Goal: Information Seeking & Learning: Learn about a topic

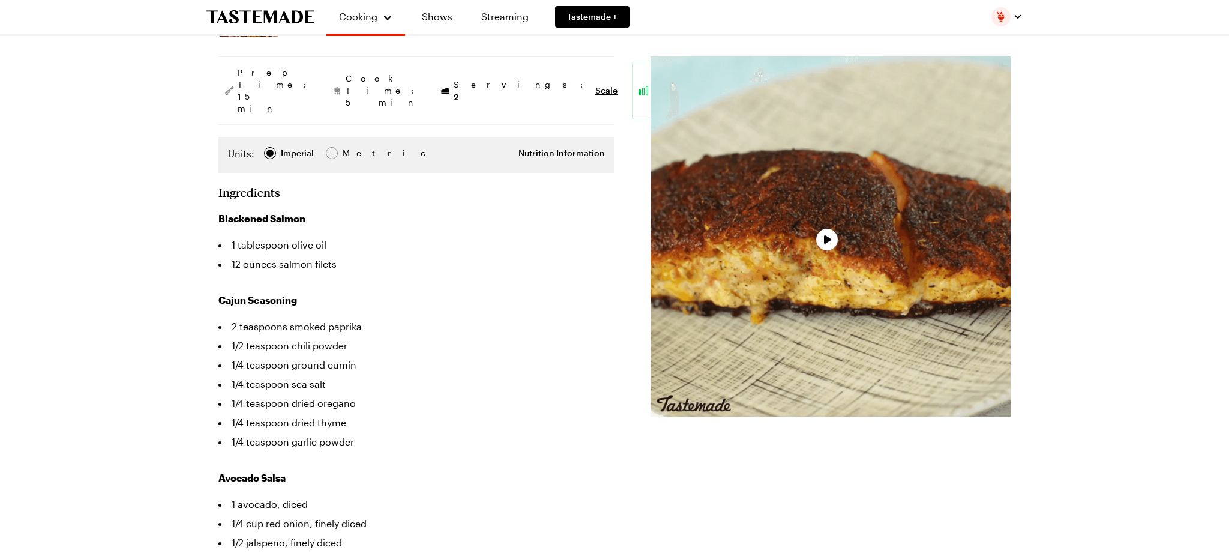
scroll to position [259, 0]
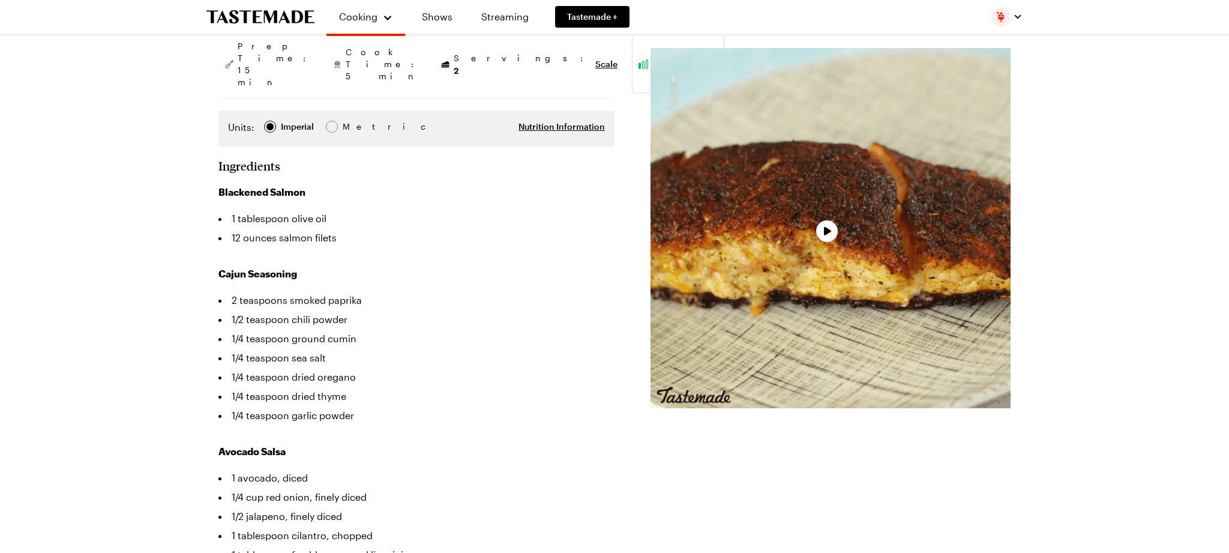
type textarea "x"
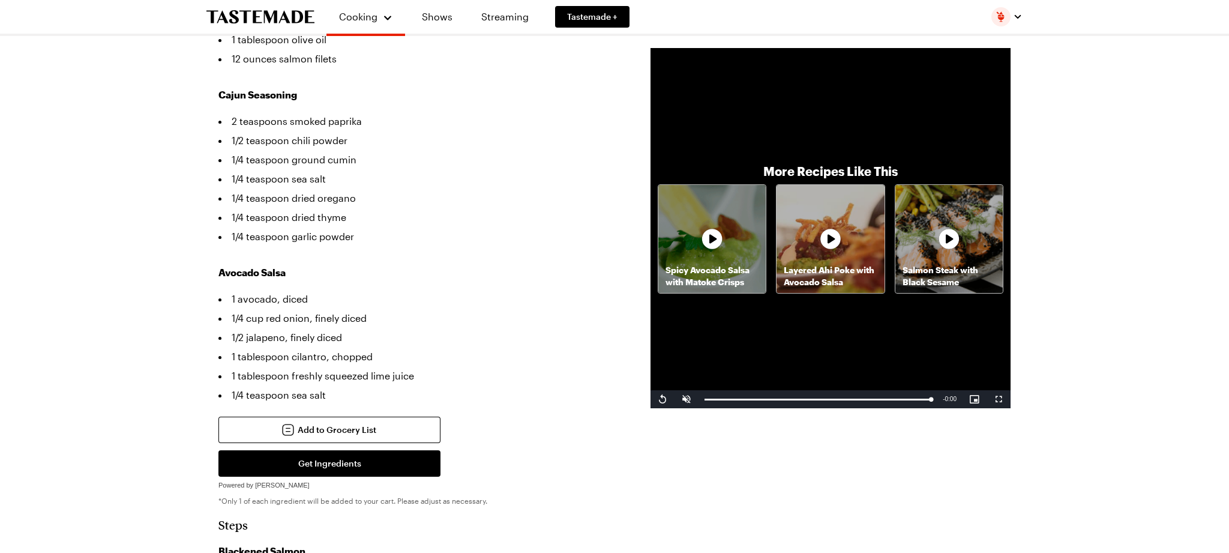
scroll to position [447, 0]
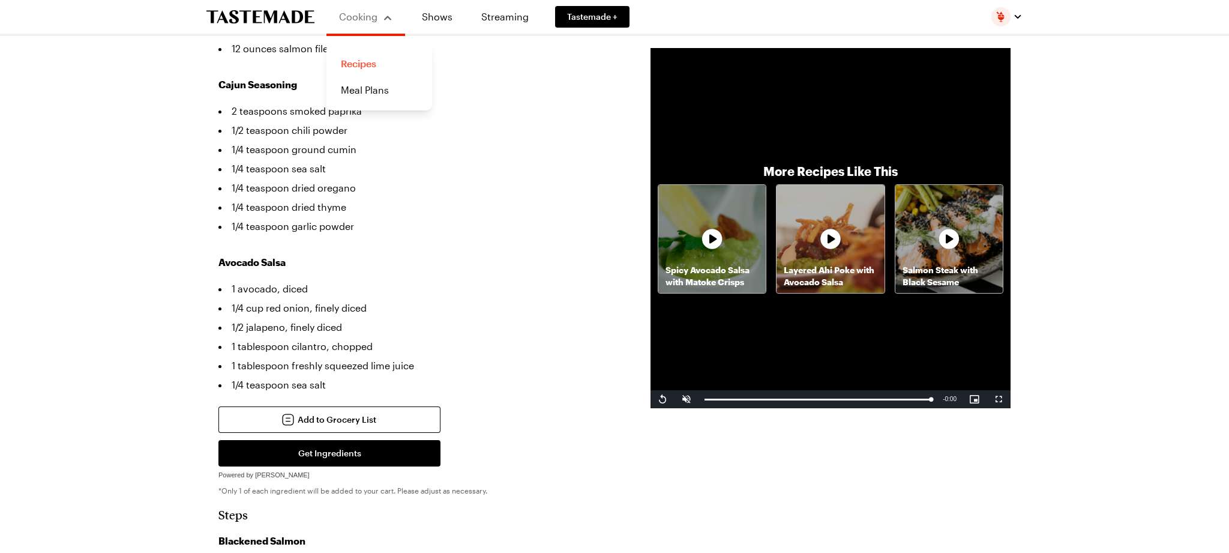
click at [361, 64] on link "Recipes" at bounding box center [379, 63] width 91 height 26
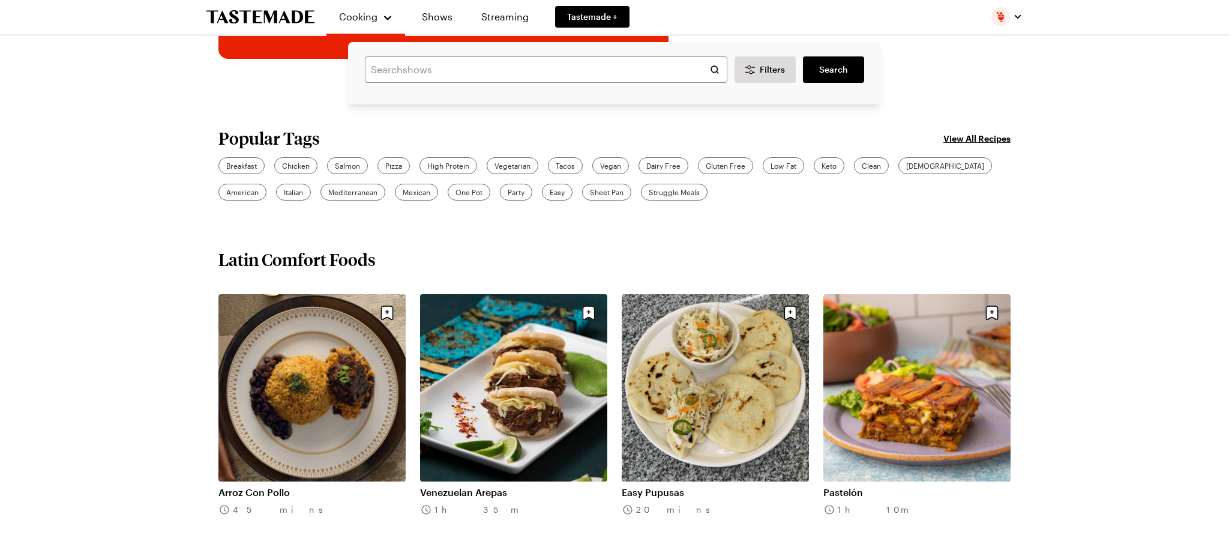
scroll to position [334, 0]
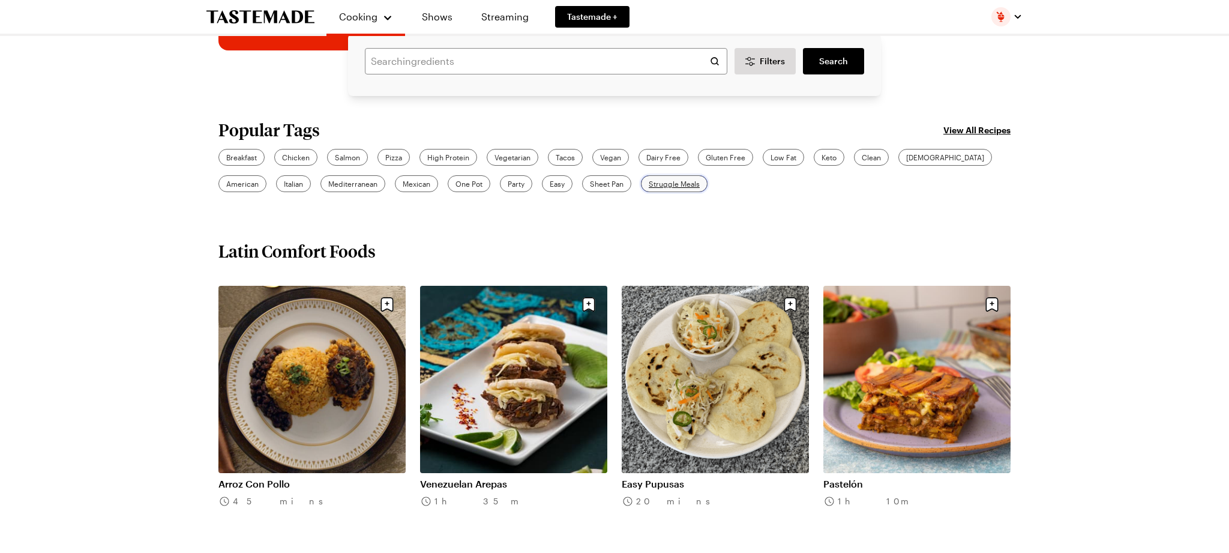
click at [649, 185] on span "Struggle Meals" at bounding box center [674, 183] width 51 height 11
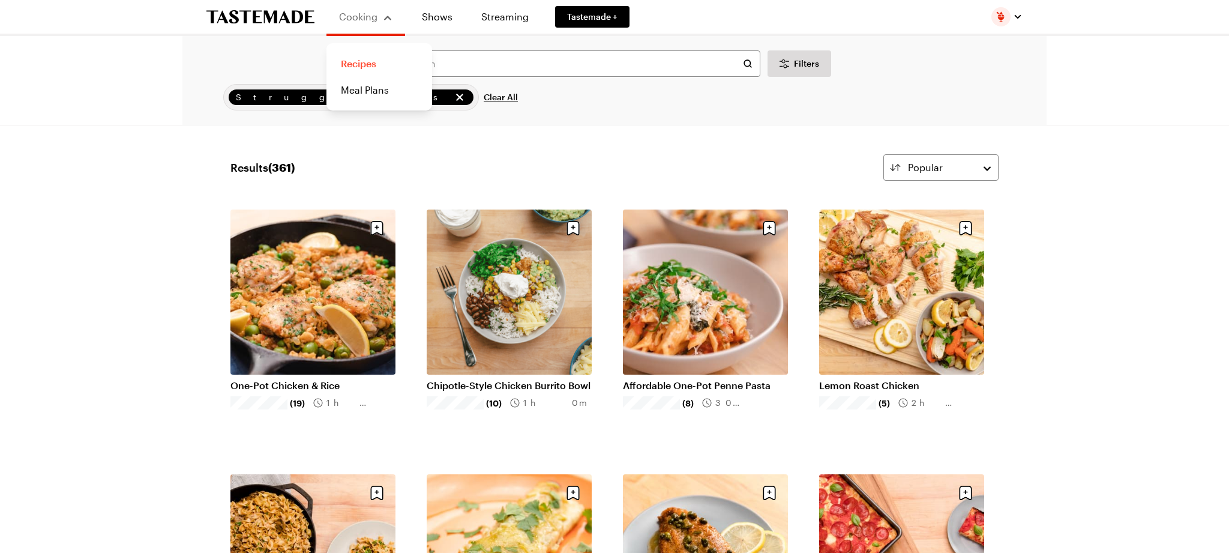
click at [360, 62] on link "Recipes" at bounding box center [379, 63] width 91 height 26
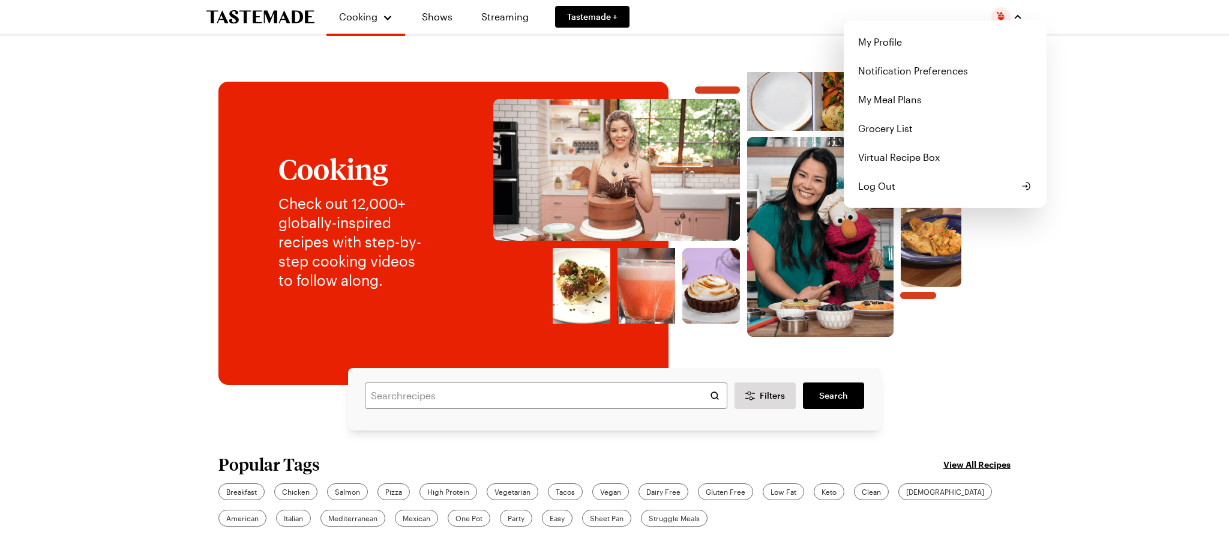
click at [678, 10] on div "Cooking Shows Streaming Tastemade + My Profile Notification Preferences My Meal…" at bounding box center [614, 17] width 864 height 34
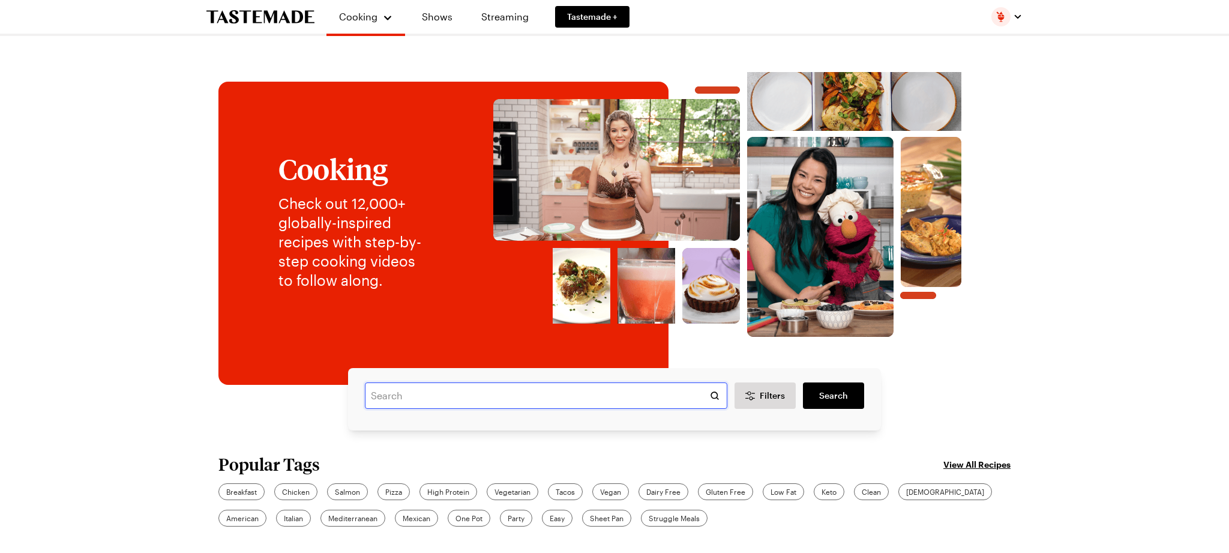
click at [495, 397] on input "text" at bounding box center [546, 395] width 362 height 26
type input "side dishes"
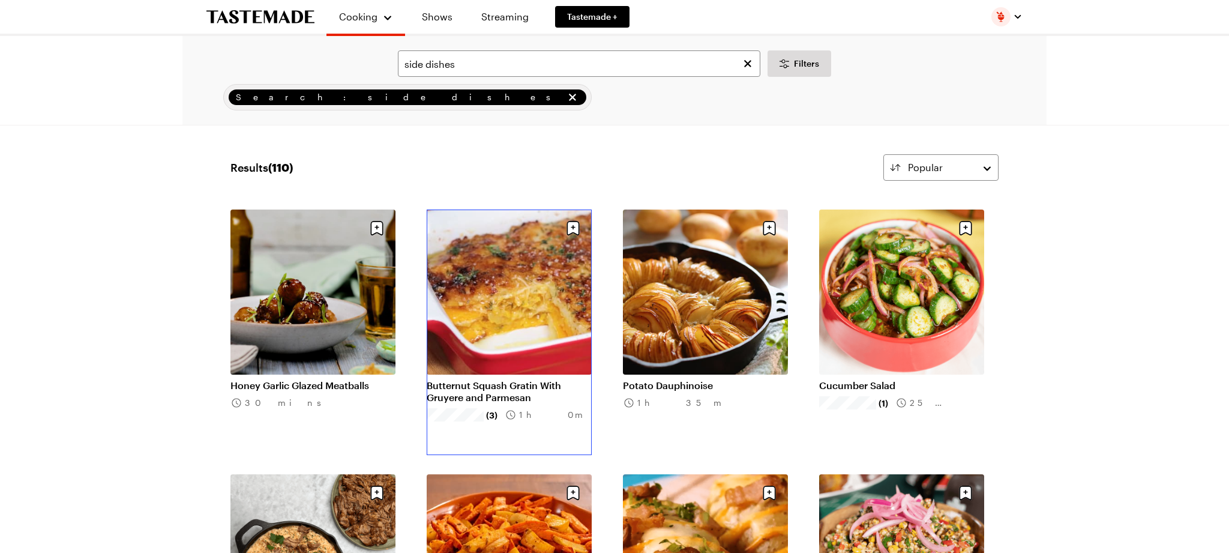
click at [532, 386] on link "Butternut Squash Gratin With Gruyere and Parmesan" at bounding box center [509, 391] width 165 height 24
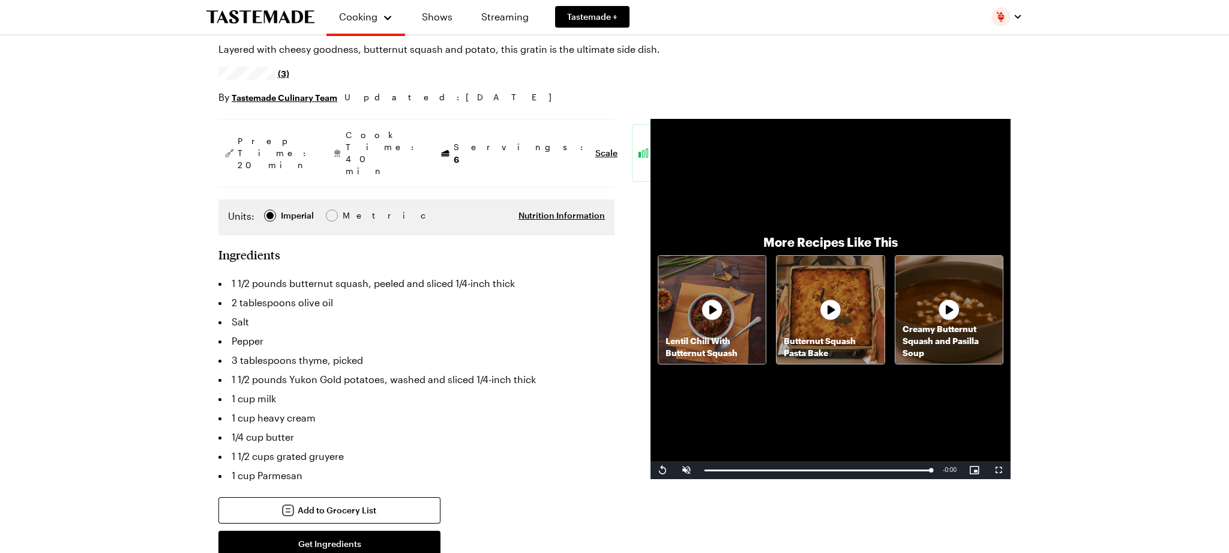
scroll to position [106, 0]
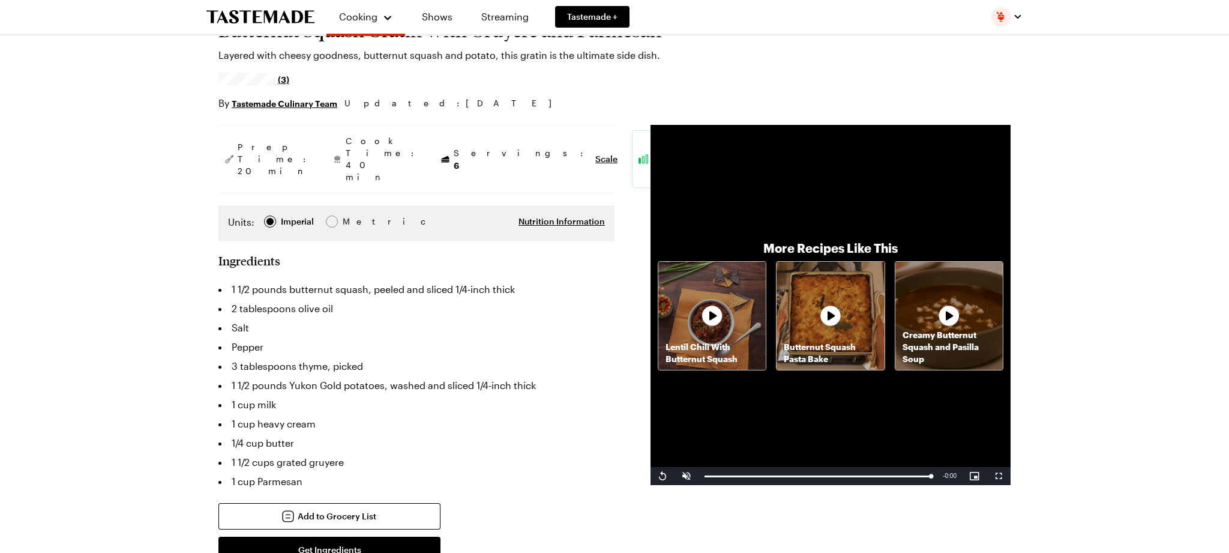
click at [284, 80] on span "(3)" at bounding box center [283, 79] width 11 height 12
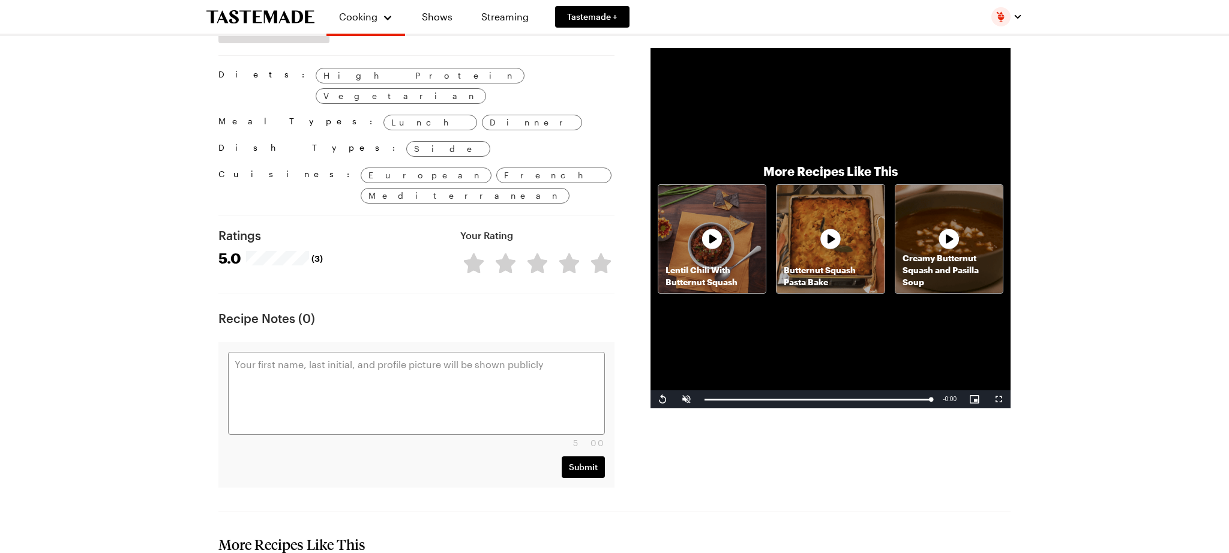
scroll to position [1071, 0]
drag, startPoint x: 234, startPoint y: 185, endPoint x: 245, endPoint y: 184, distance: 10.8
click at [234, 250] on span "5.0" at bounding box center [229, 258] width 23 height 17
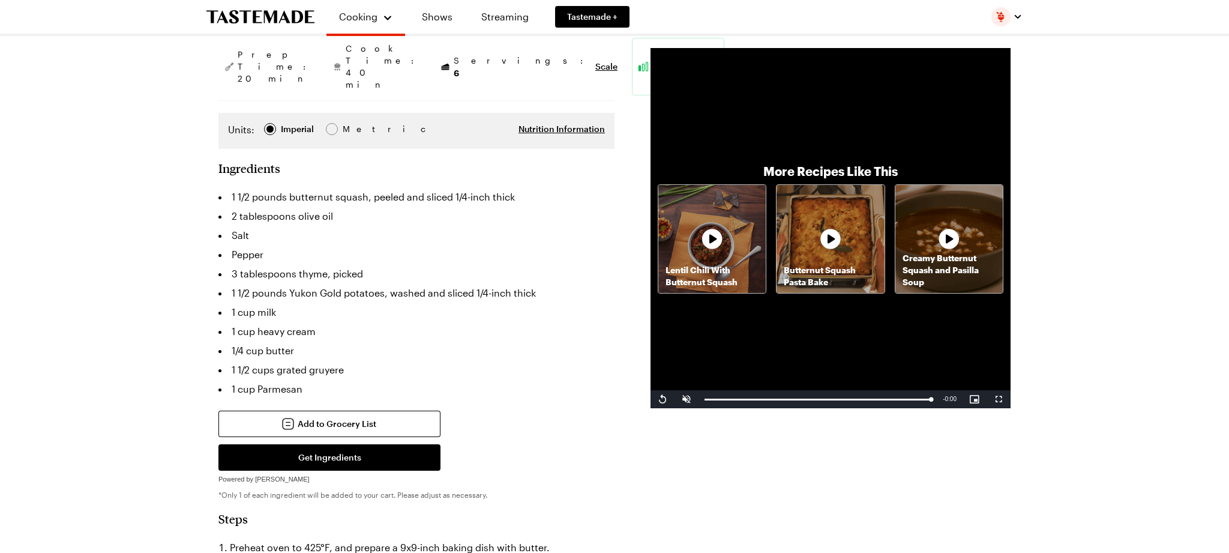
scroll to position [0, 0]
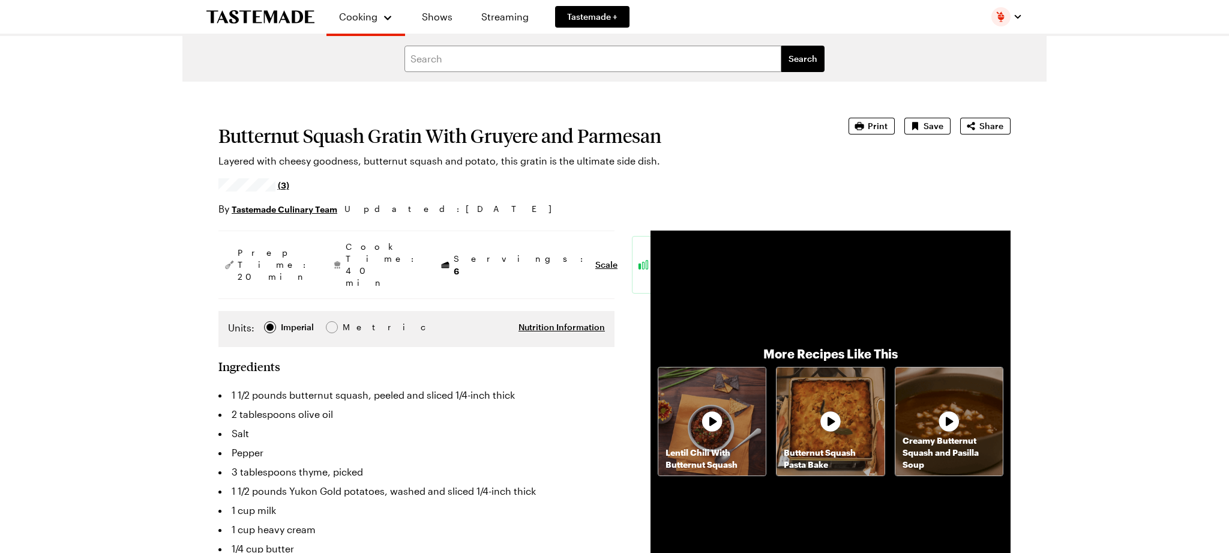
click at [281, 182] on span "(3)" at bounding box center [283, 185] width 11 height 12
click at [876, 125] on span "Print" at bounding box center [878, 126] width 20 height 12
type textarea "x"
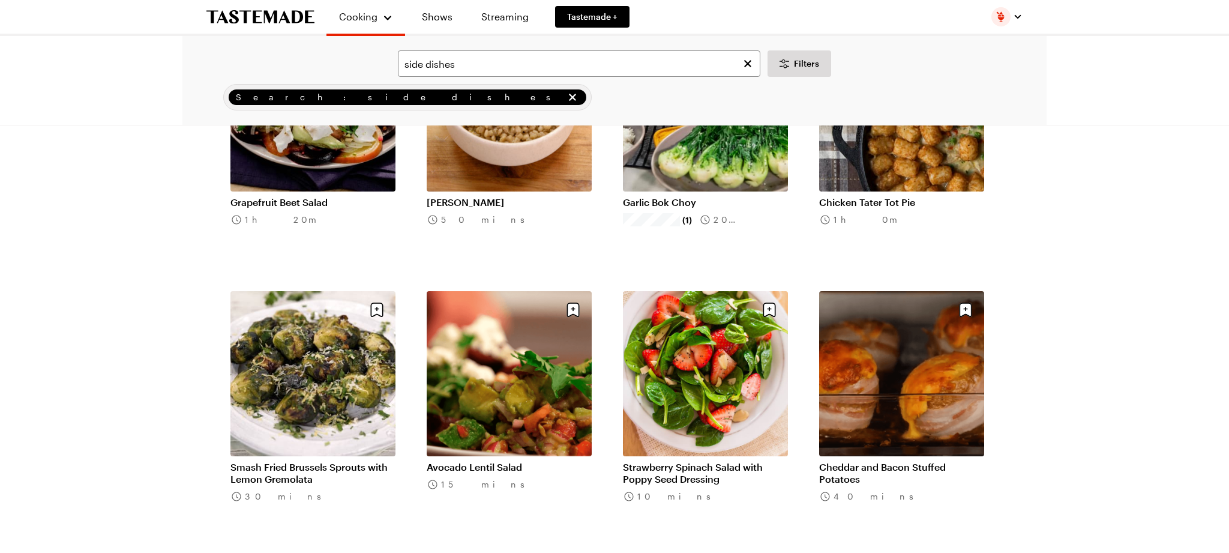
scroll to position [1010, 0]
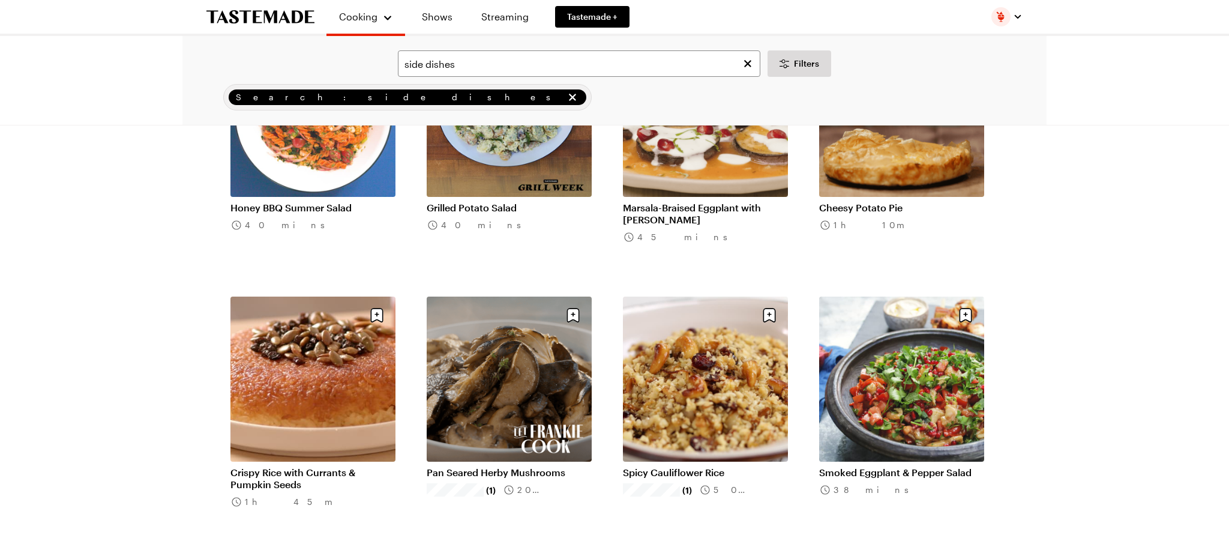
scroll to position [2827, 0]
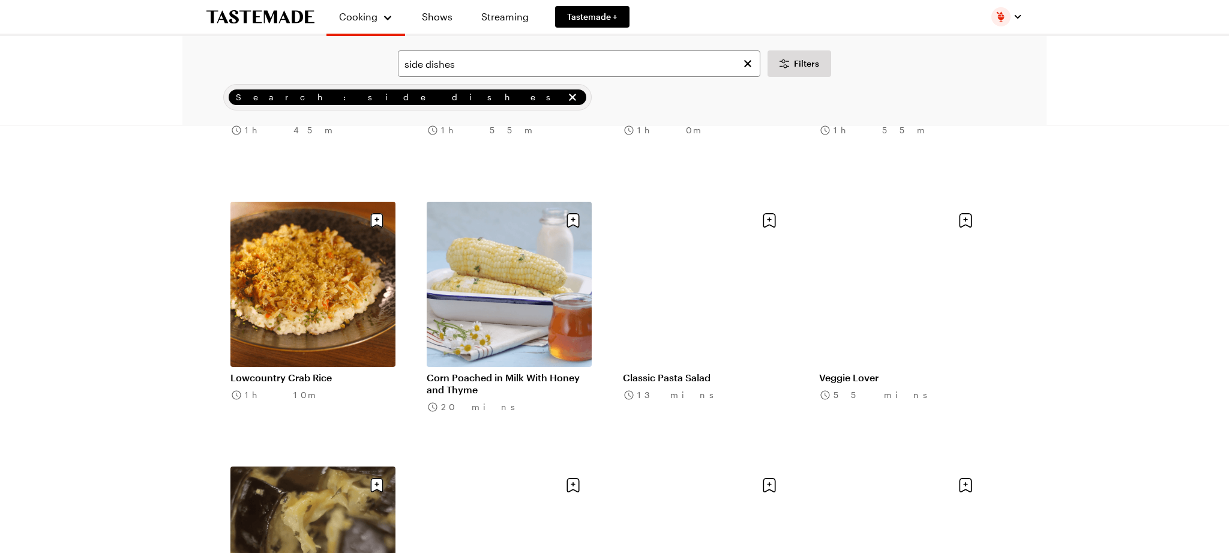
scroll to position [4244, 0]
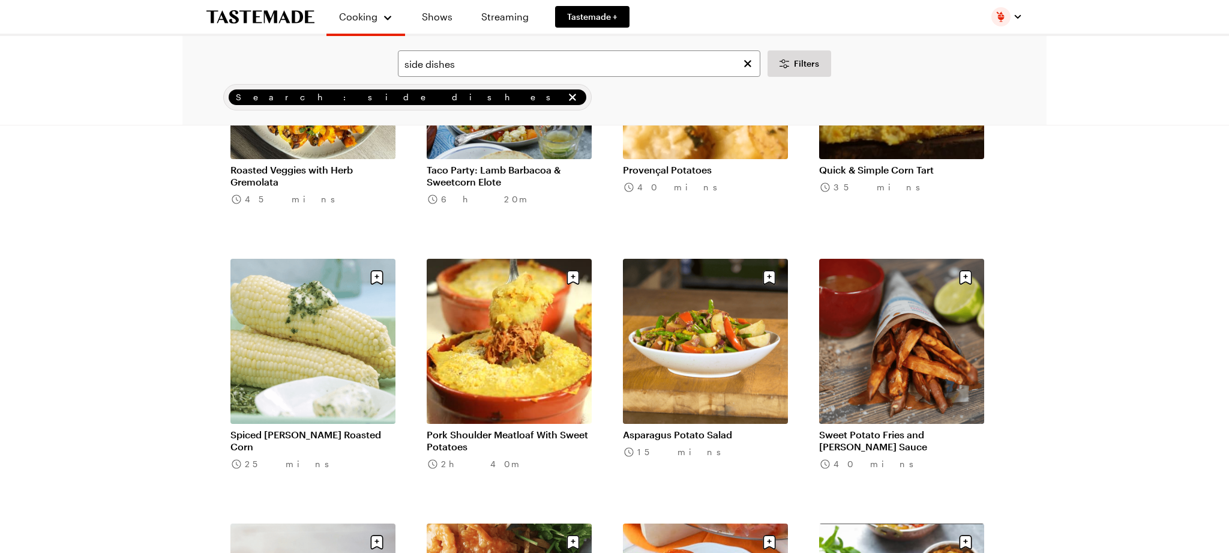
scroll to position [5788, 0]
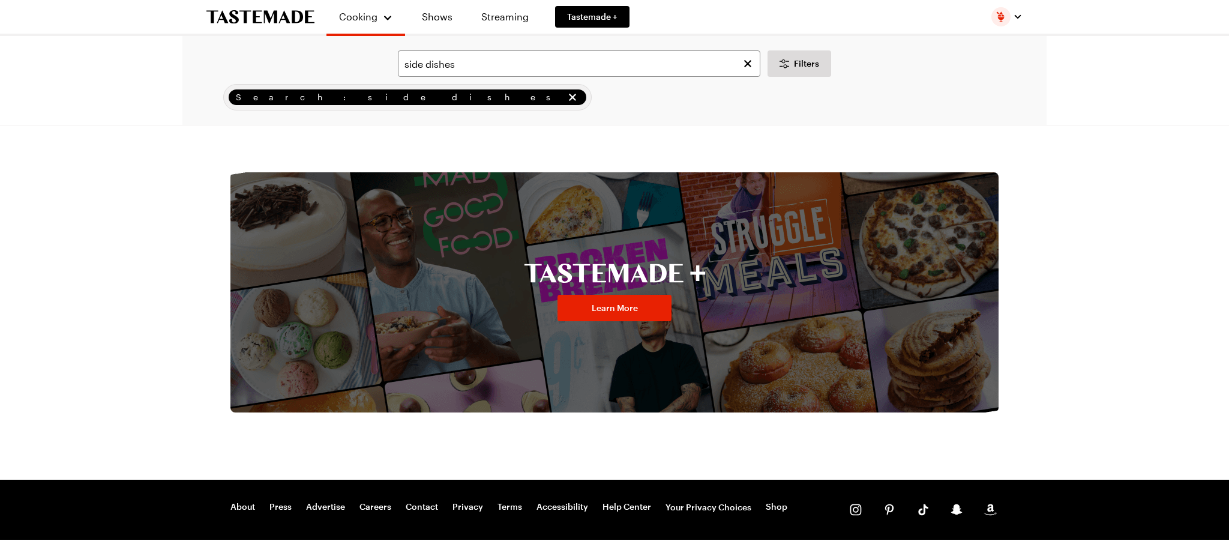
scroll to position [7483, 0]
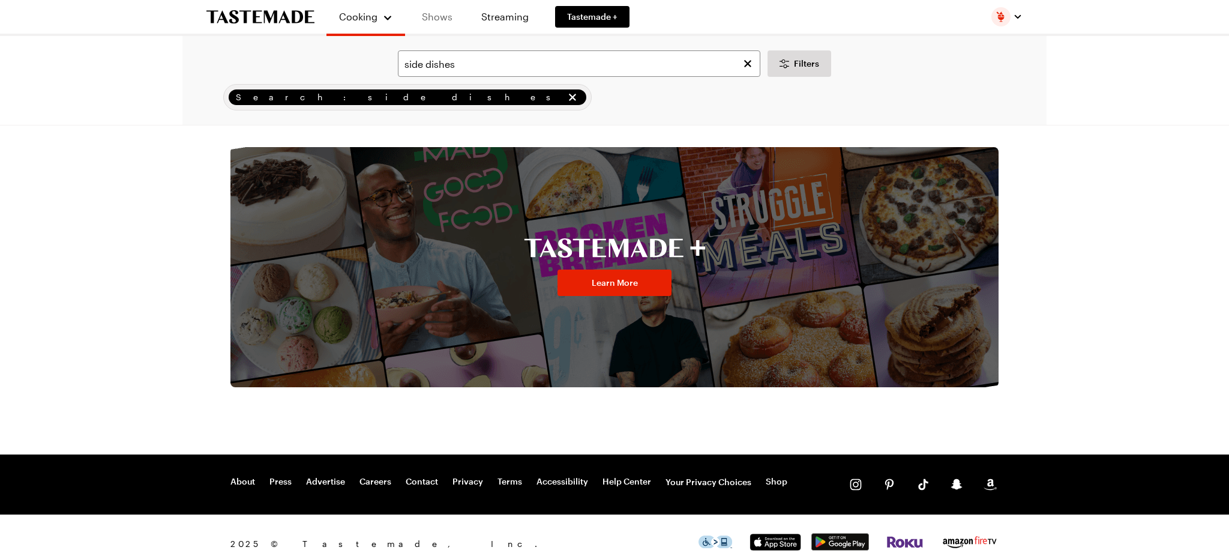
click at [433, 17] on link "Shows" at bounding box center [437, 17] width 55 height 34
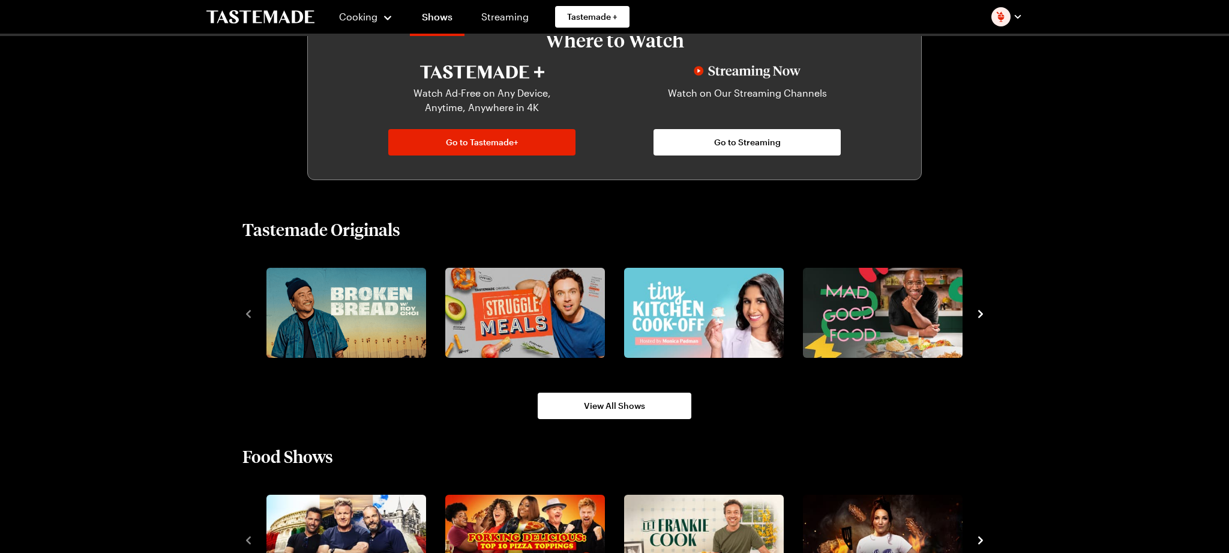
scroll to position [702, 0]
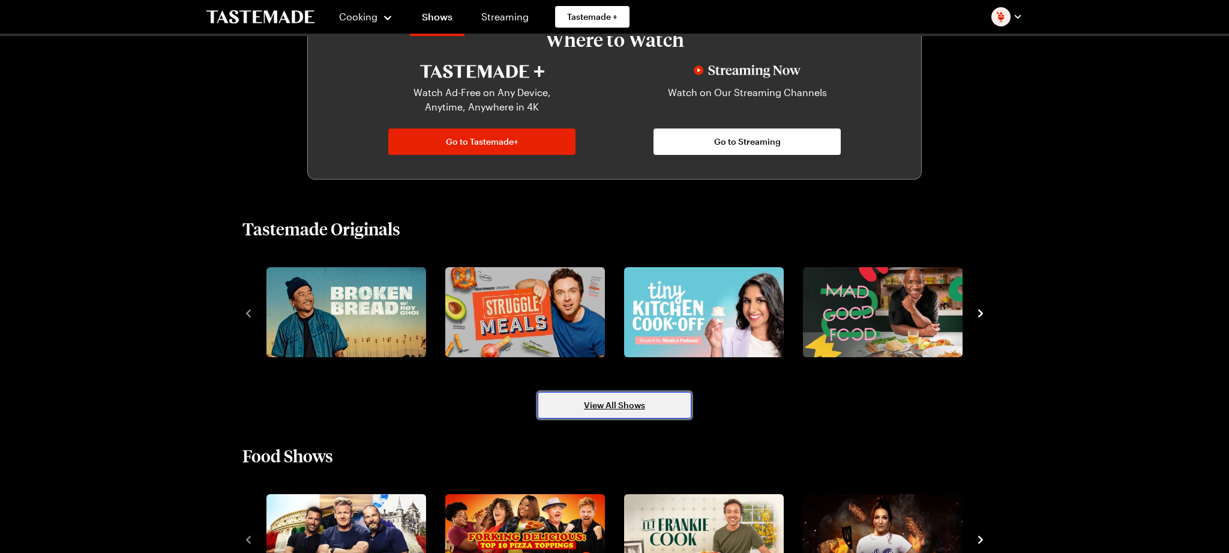
click at [606, 404] on span "View All Shows" at bounding box center [614, 405] width 61 height 12
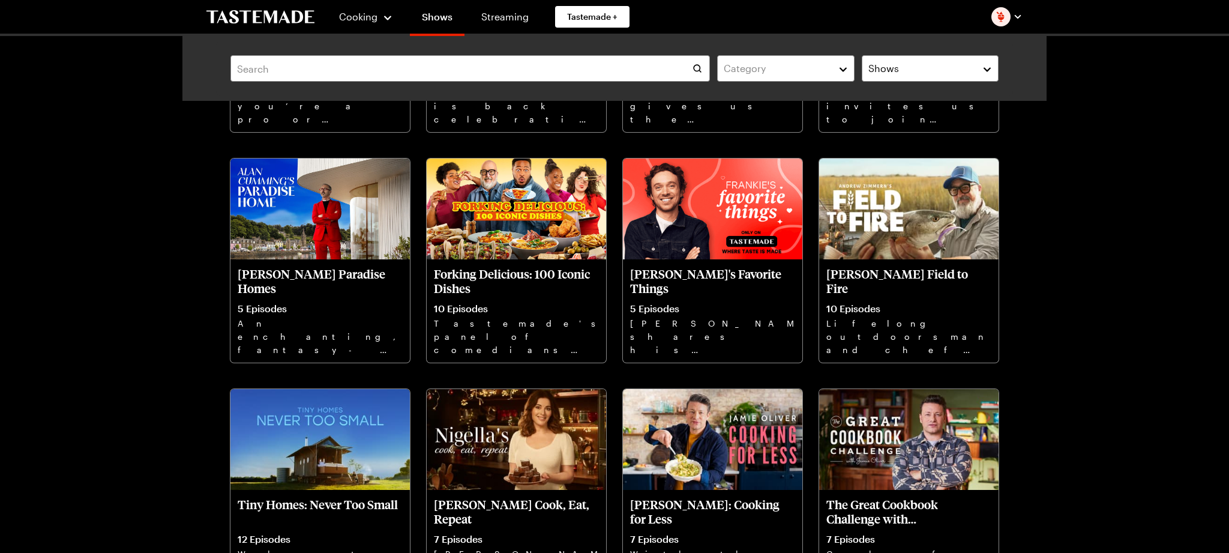
scroll to position [724, 0]
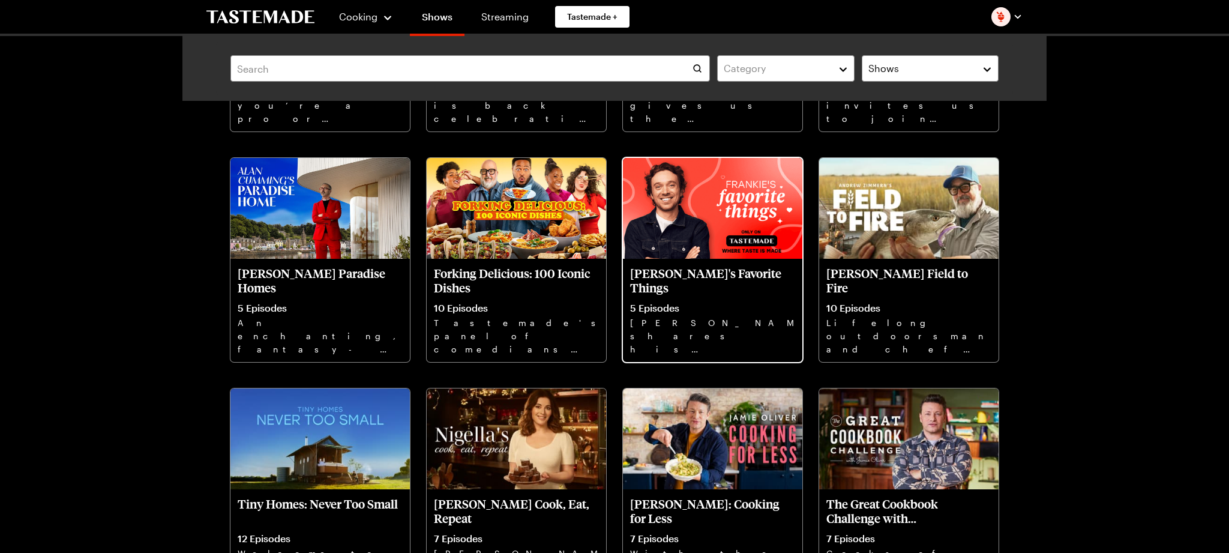
click at [722, 237] on img at bounding box center [712, 208] width 179 height 101
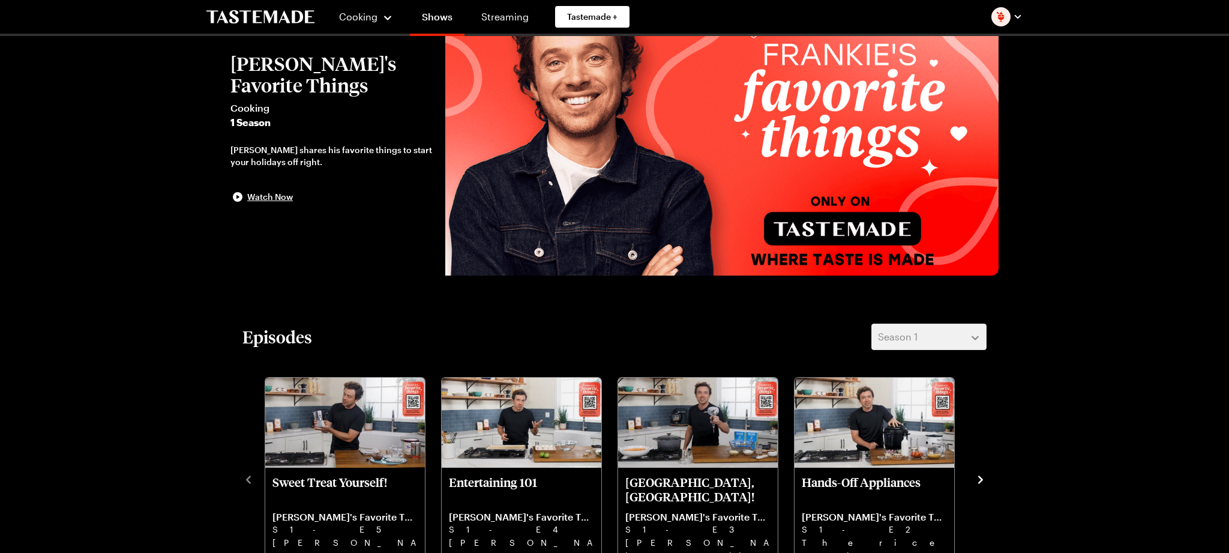
scroll to position [146, 0]
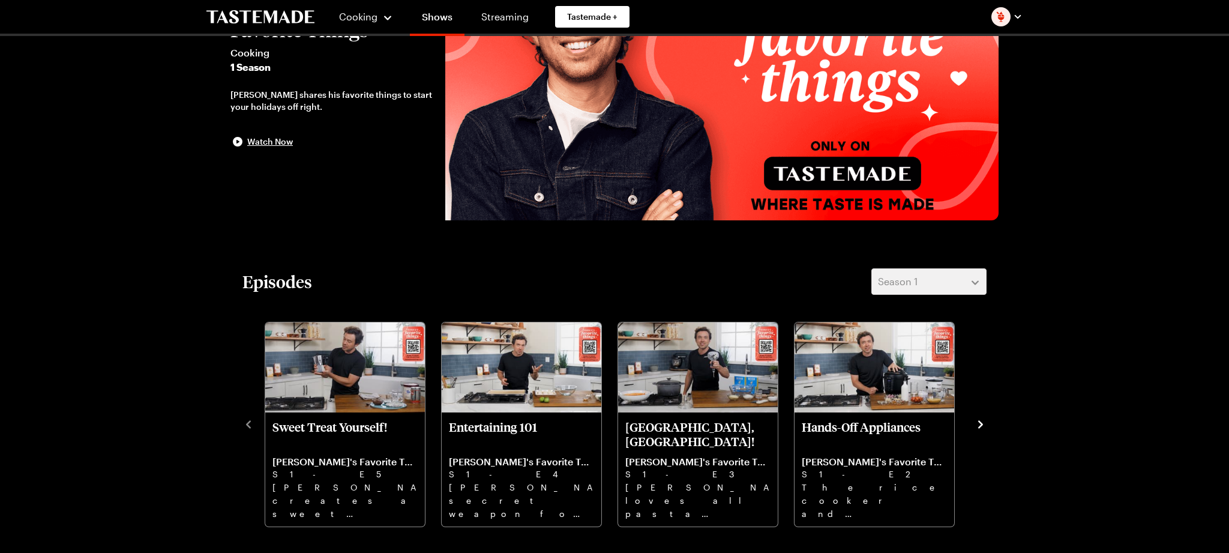
click at [979, 422] on icon "navigate to next item" at bounding box center [980, 424] width 5 height 8
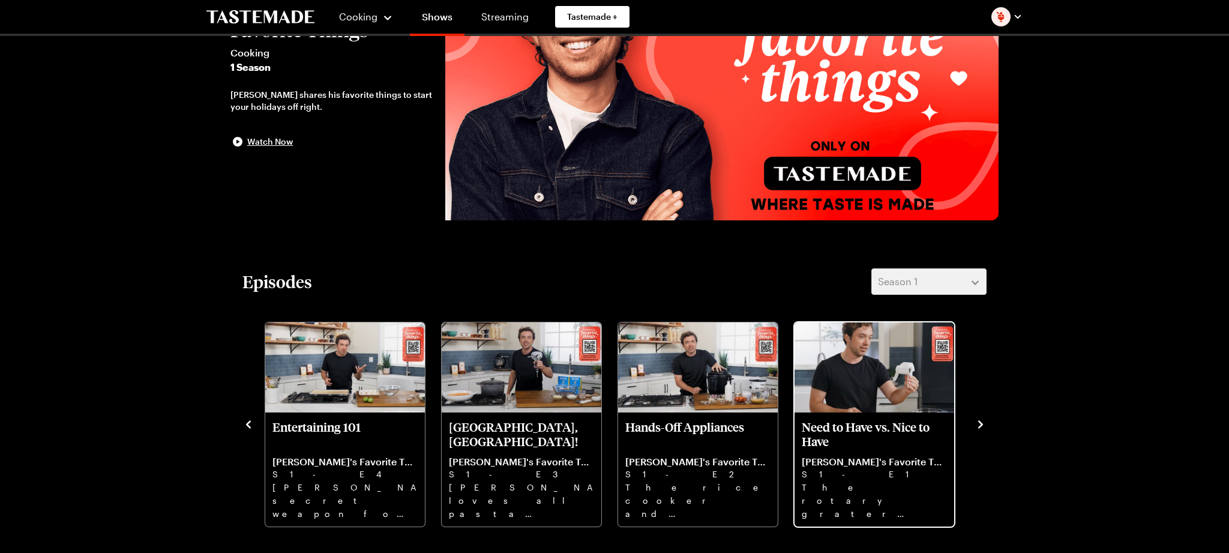
click at [898, 439] on p "Need to Have vs. Nice to Have" at bounding box center [874, 433] width 145 height 29
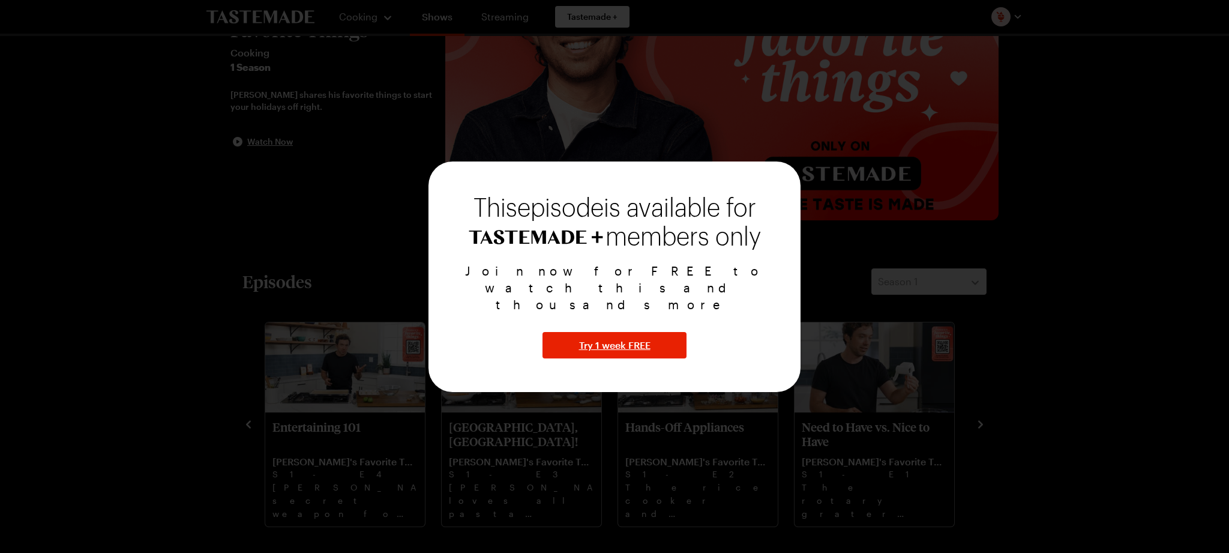
drag, startPoint x: 1192, startPoint y: 329, endPoint x: 1170, endPoint y: 331, distance: 22.8
click at [1192, 329] on div at bounding box center [614, 276] width 1229 height 553
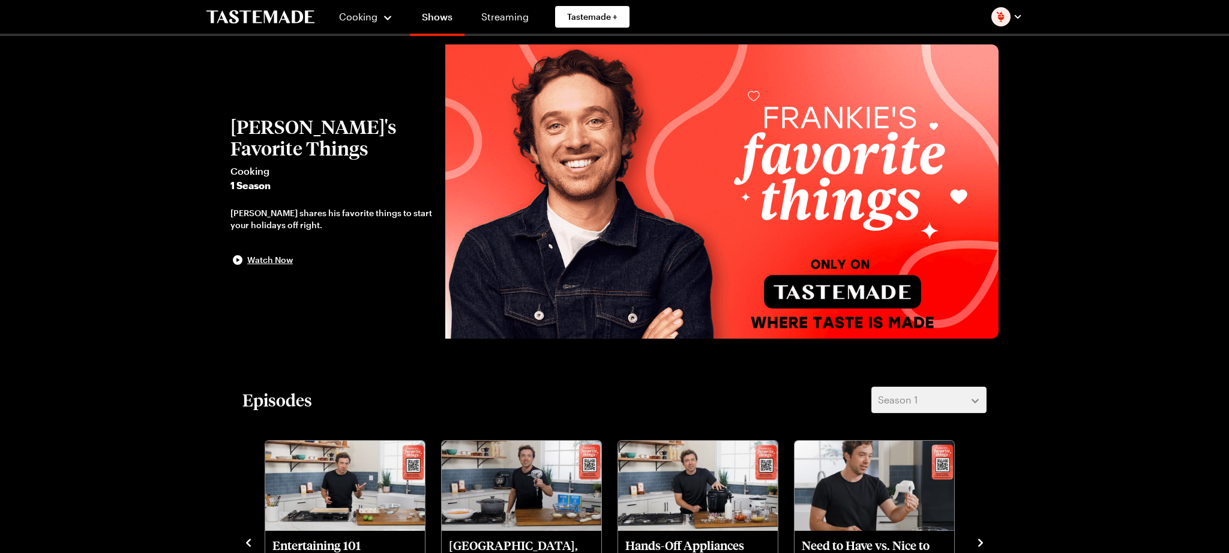
scroll to position [0, 0]
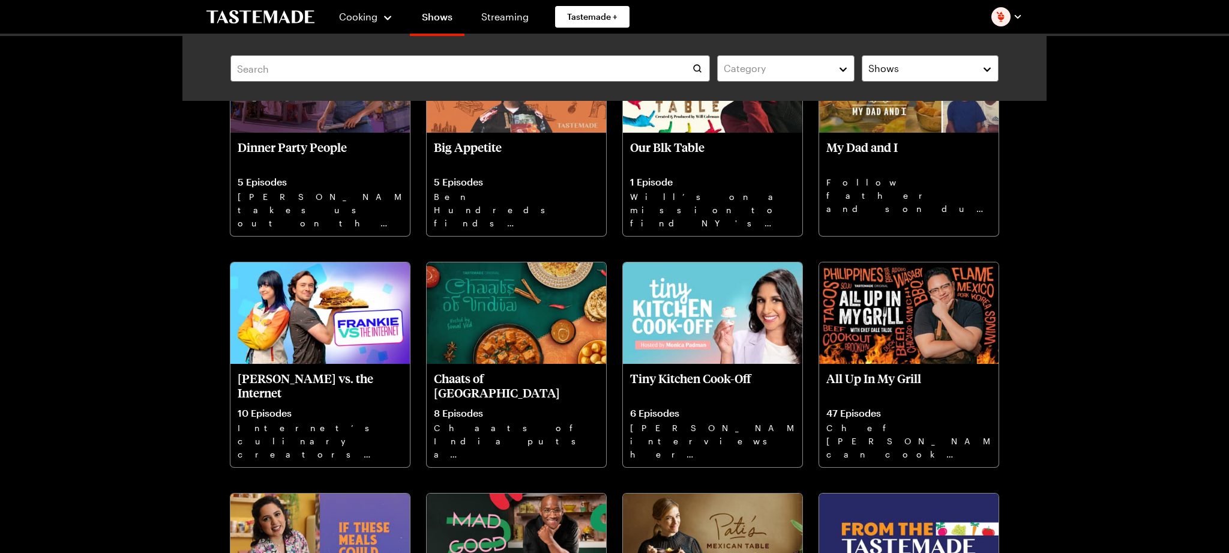
scroll to position [4079, 0]
